Goal: Task Accomplishment & Management: Manage account settings

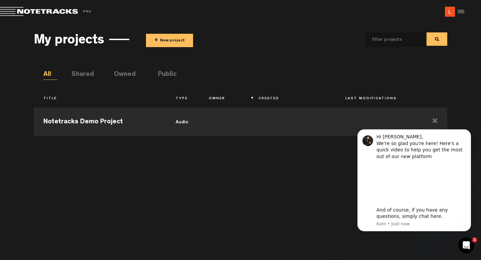
click at [77, 70] on li "Shared" at bounding box center [78, 75] width 14 height 10
click at [116, 74] on li "Owned" at bounding box center [121, 75] width 14 height 10
click at [452, 13] on img at bounding box center [450, 12] width 10 height 10
click at [460, 12] on div at bounding box center [460, 12] width 10 height 10
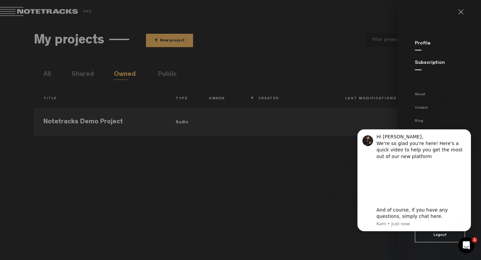
click at [448, 236] on button "Logout" at bounding box center [440, 235] width 50 height 13
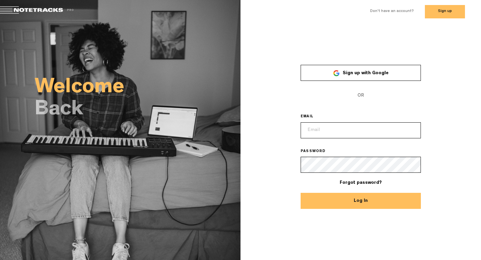
click at [332, 134] on input "email" at bounding box center [360, 130] width 120 height 16
click at [0, 6] on com-1password-button at bounding box center [0, 3] width 0 height 5
type input "[PERSON_NAME][EMAIL_ADDRESS][DOMAIN_NAME]"
